Goal: Obtain resource: Obtain resource

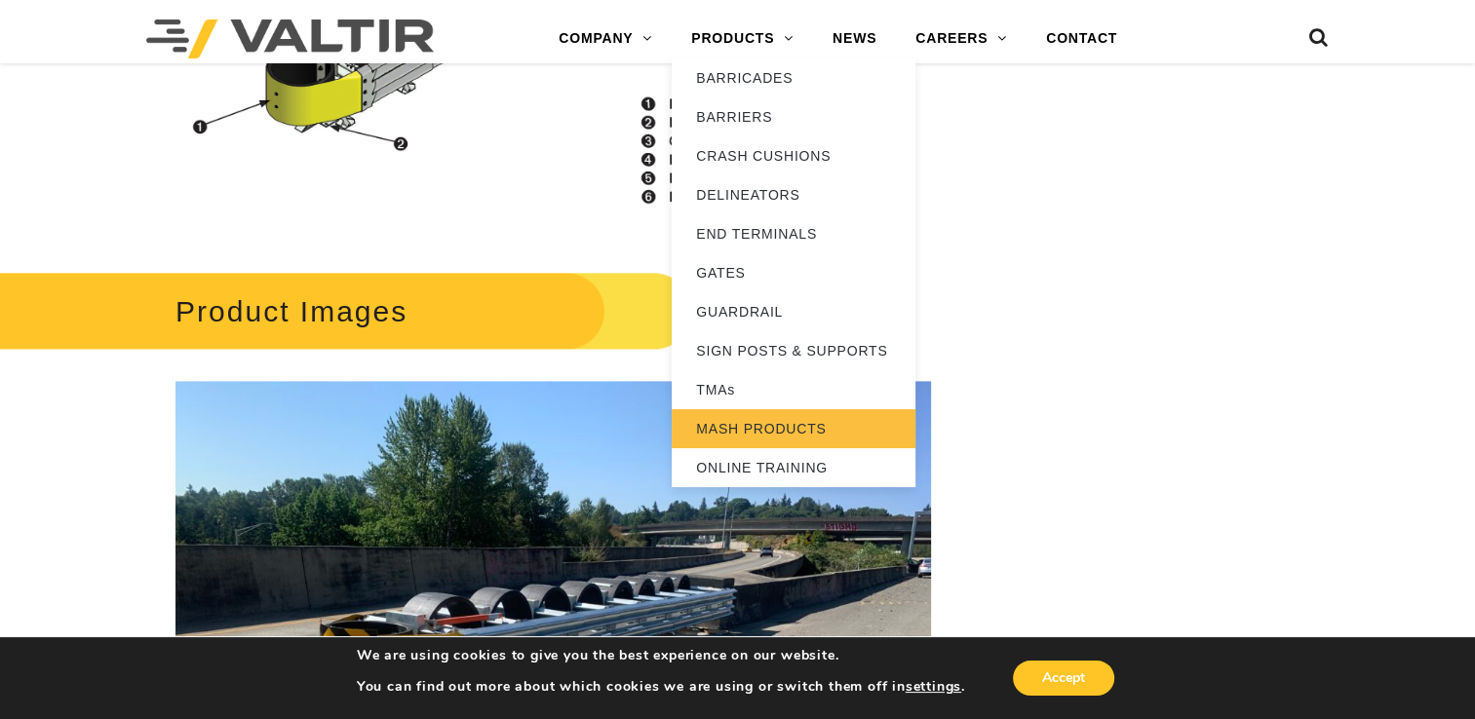
click at [725, 419] on link "MASH PRODUCTS" at bounding box center [794, 428] width 244 height 39
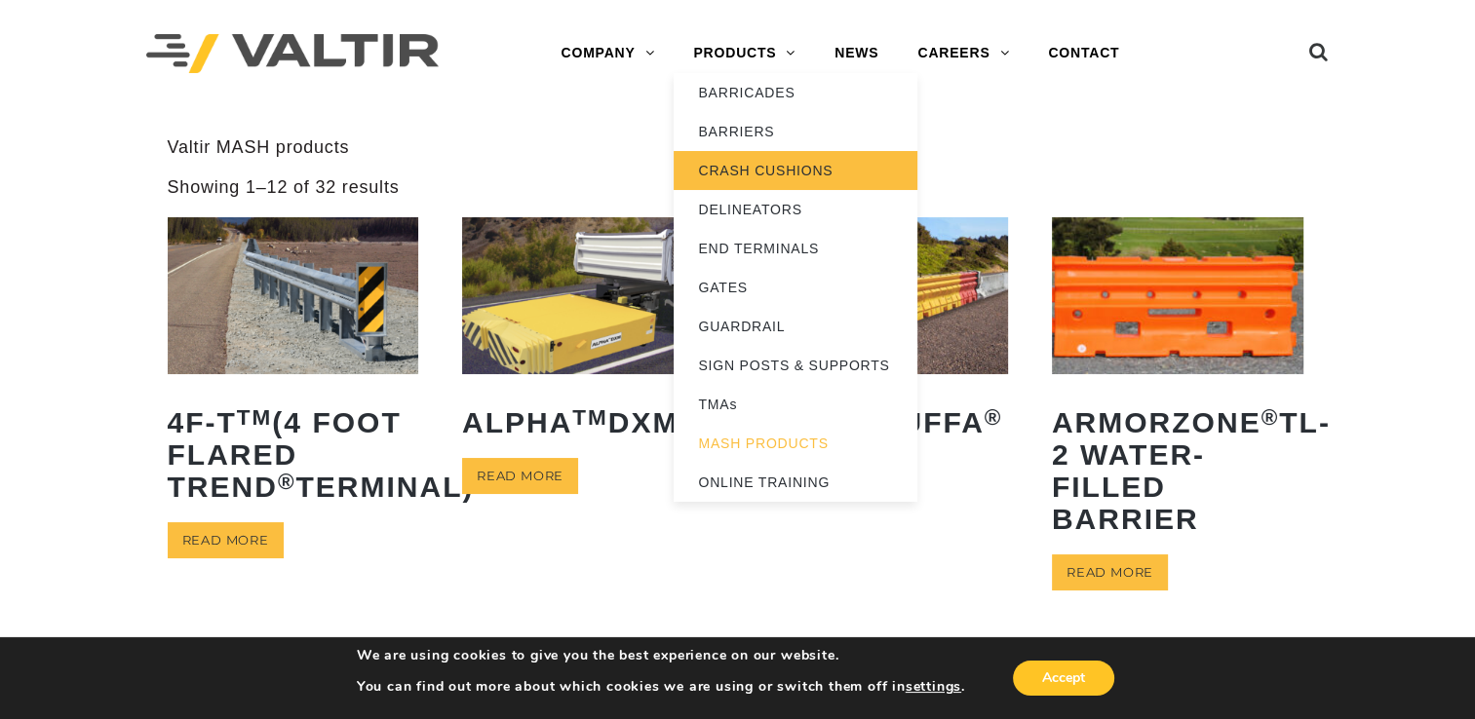
click at [745, 162] on link "CRASH CUSHIONS" at bounding box center [796, 170] width 244 height 39
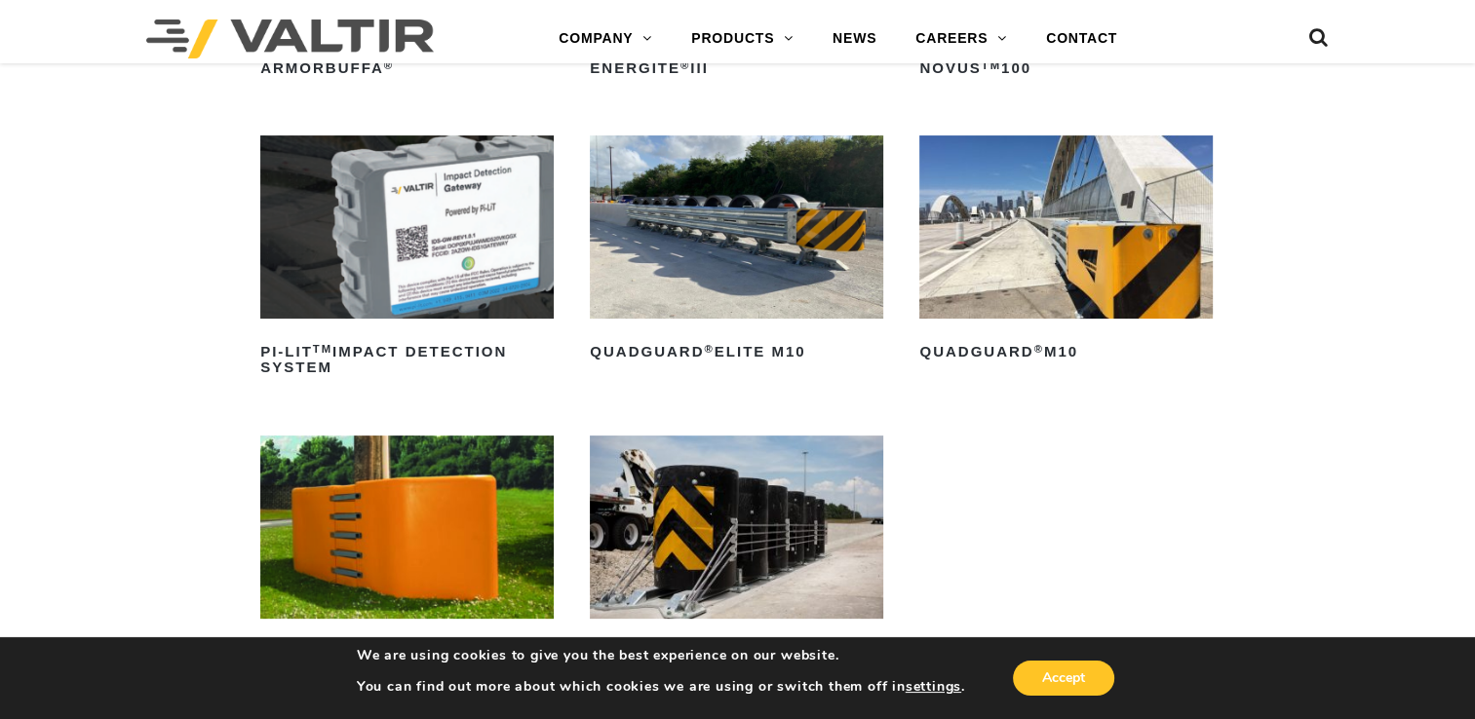
scroll to position [585, 0]
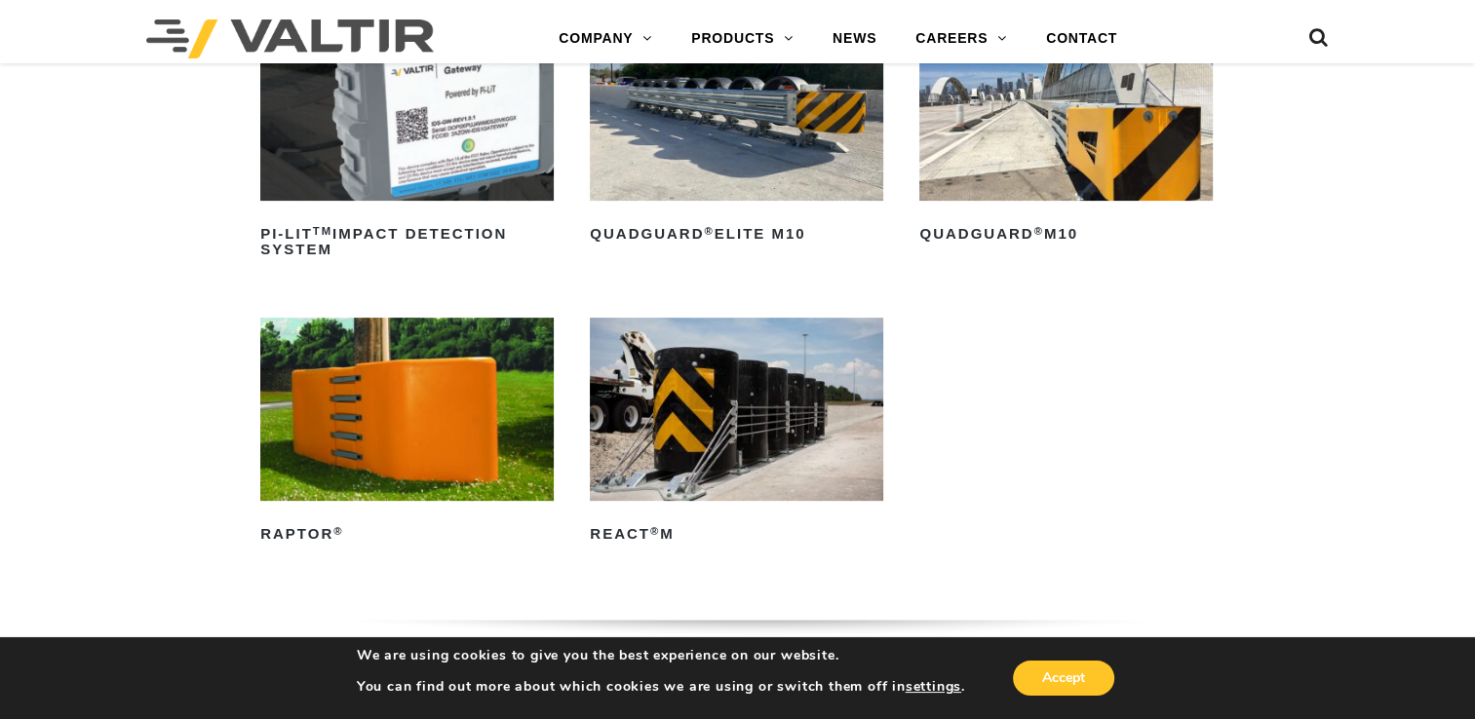
click at [714, 352] on img at bounding box center [736, 409] width 293 height 183
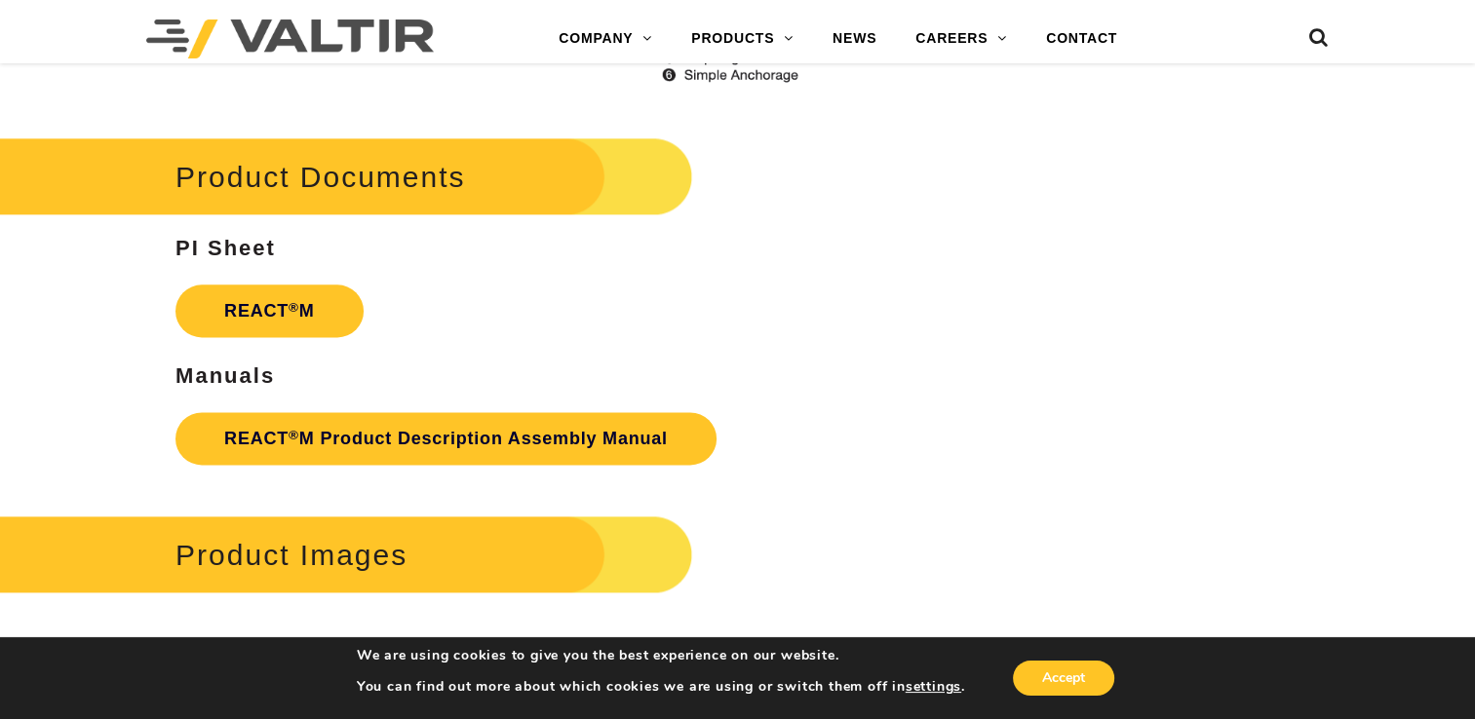
scroll to position [2534, 0]
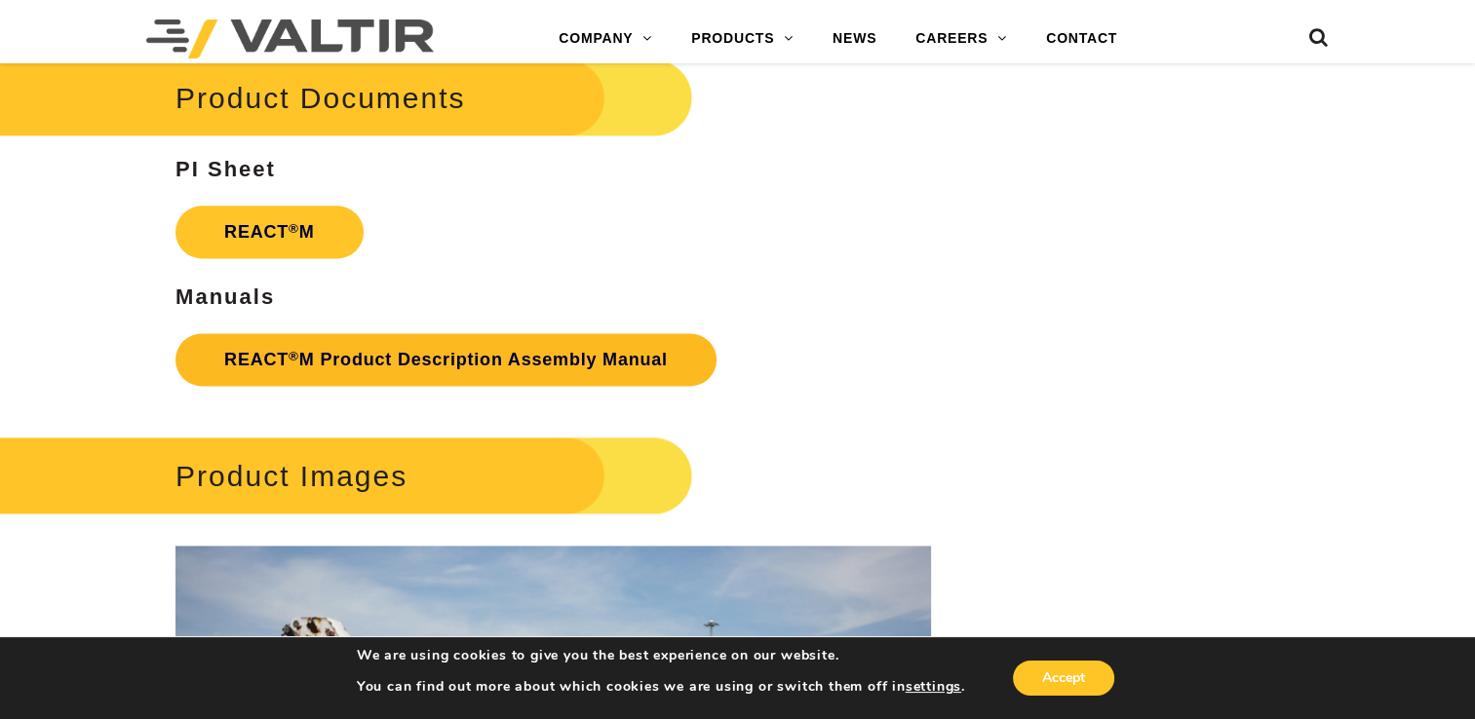
click at [310, 364] on link "REACT ® M Product Description Assembly Manual" at bounding box center [445, 359] width 541 height 53
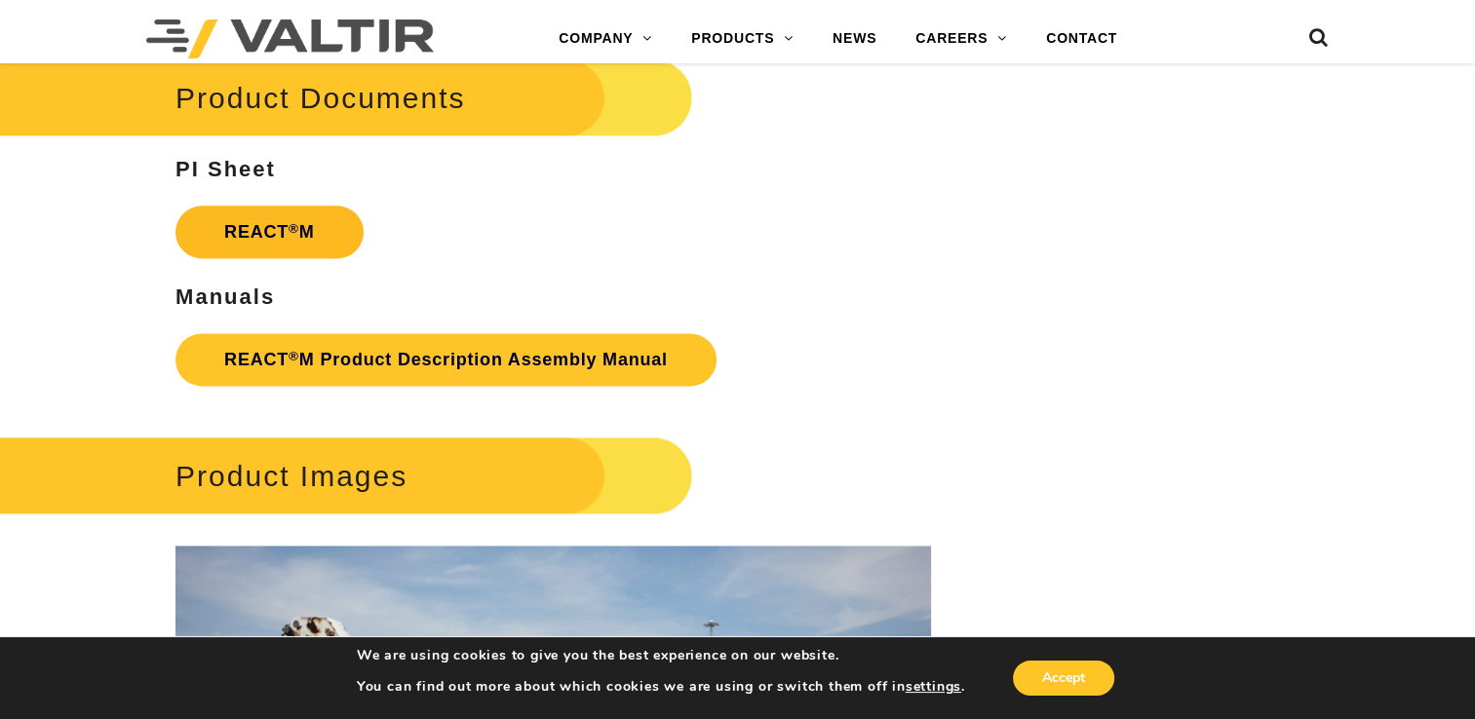
click at [263, 225] on strong "REACT ® M" at bounding box center [269, 231] width 91 height 19
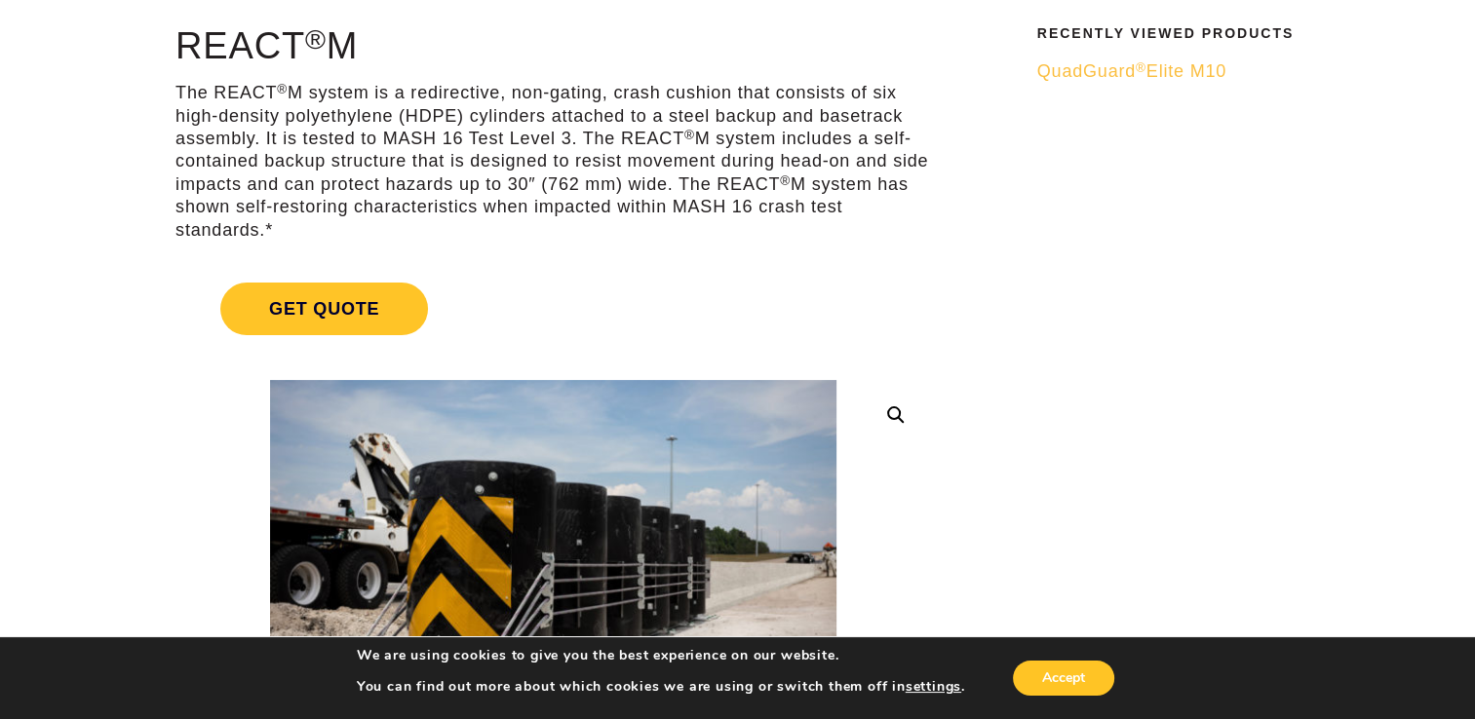
scroll to position [31, 0]
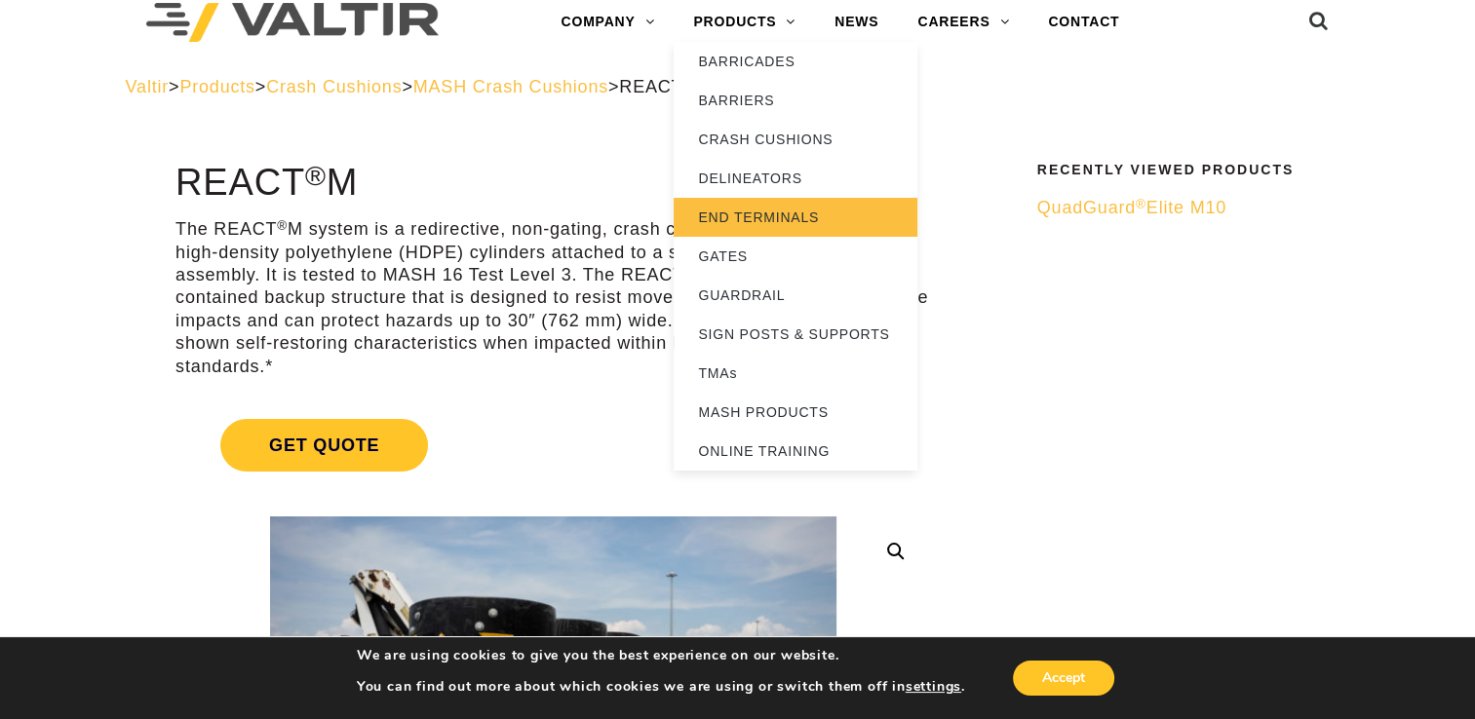
click at [760, 232] on link "END TERMINALS" at bounding box center [796, 217] width 244 height 39
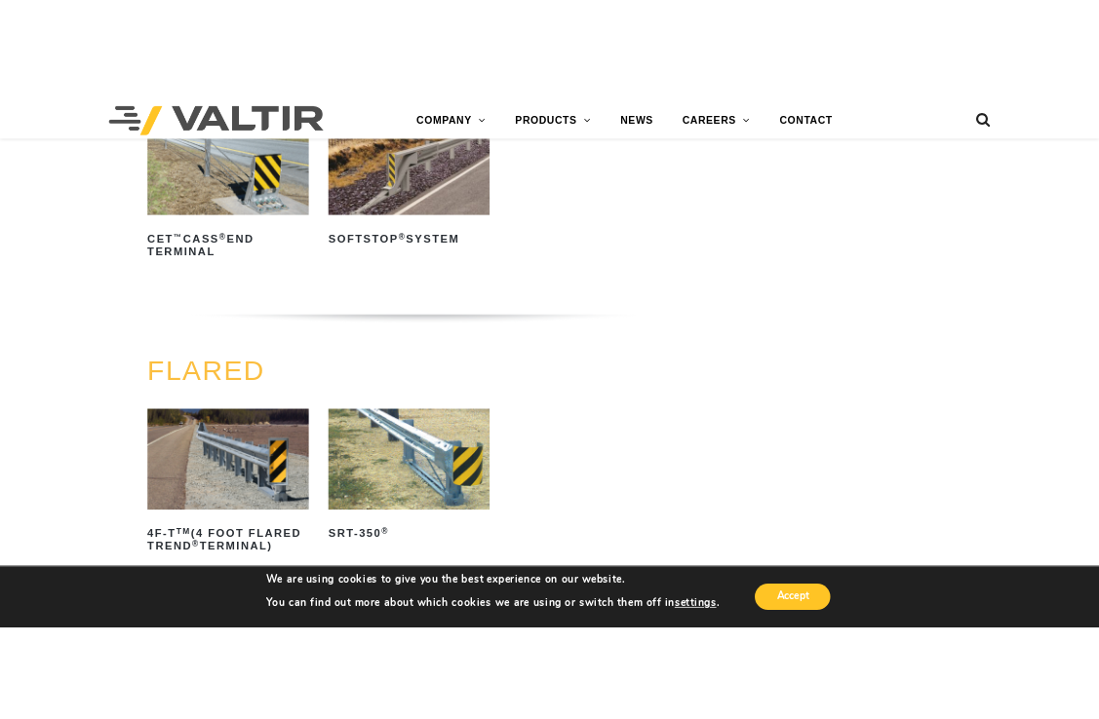
scroll to position [1298, 0]
